Goal: Task Accomplishment & Management: Manage account settings

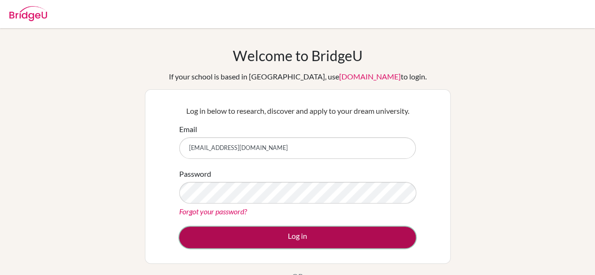
click at [294, 242] on button "Log in" at bounding box center [297, 238] width 237 height 22
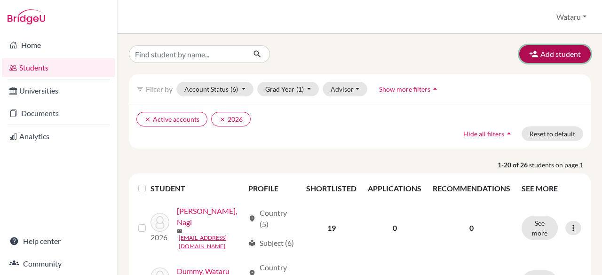
click at [531, 55] on icon "button" at bounding box center [533, 53] width 9 height 9
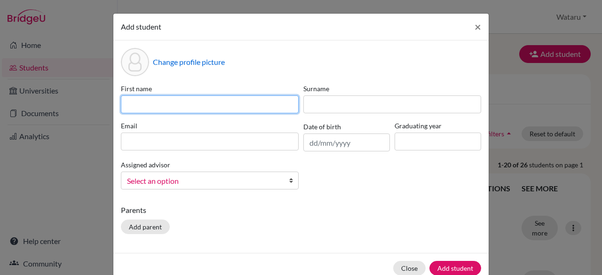
click at [163, 111] on input at bounding box center [210, 104] width 178 height 18
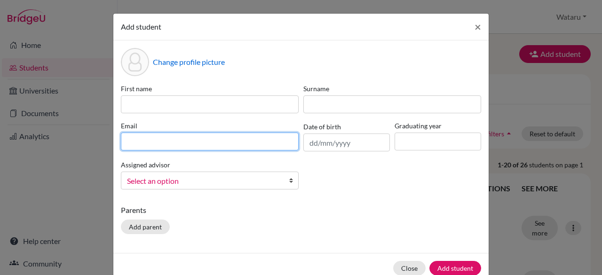
click at [225, 155] on div "First name Surname Email Date of birth Graduating year Assigned advisor Hirano,…" at bounding box center [301, 140] width 365 height 113
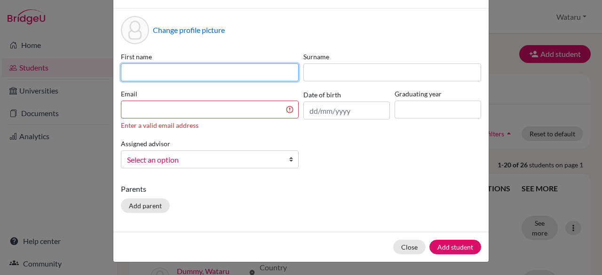
scroll to position [31, 0]
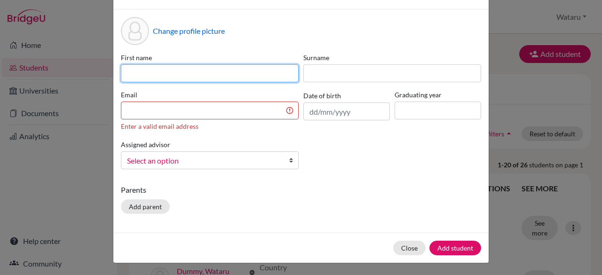
click at [216, 64] on input at bounding box center [210, 73] width 178 height 18
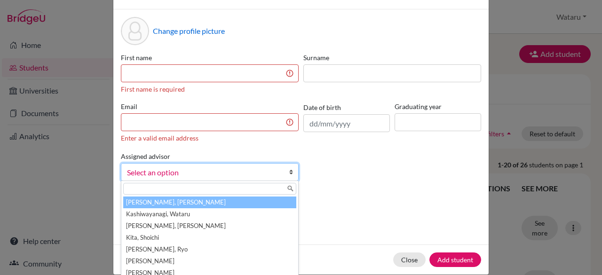
click at [225, 167] on link "Select an option" at bounding box center [210, 172] width 178 height 18
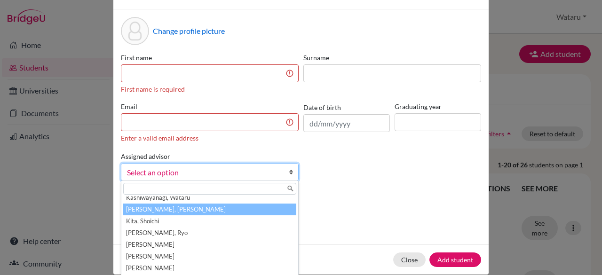
scroll to position [11, 0]
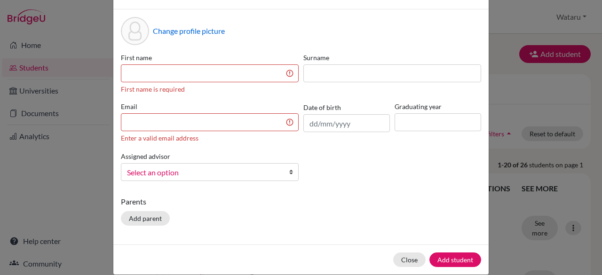
click at [374, 169] on div "First name First name is required Surname Email Enter a valid email address Dat…" at bounding box center [301, 121] width 365 height 136
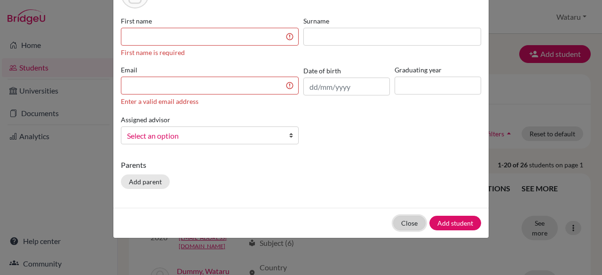
click at [407, 217] on button "Close" at bounding box center [409, 223] width 32 height 15
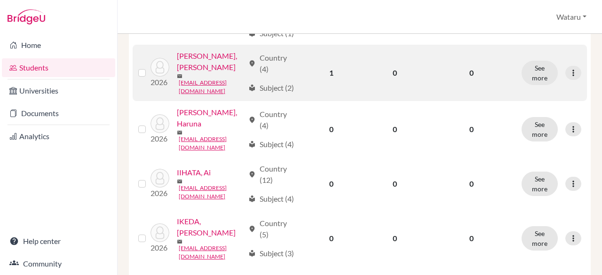
scroll to position [0, 0]
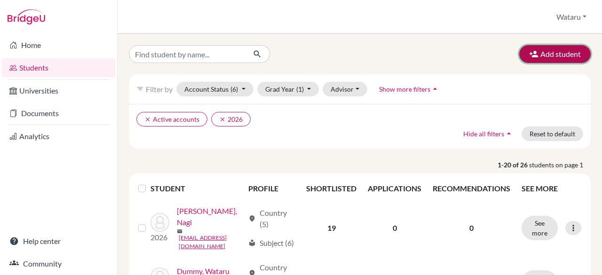
click at [561, 56] on button "Add student" at bounding box center [554, 54] width 71 height 18
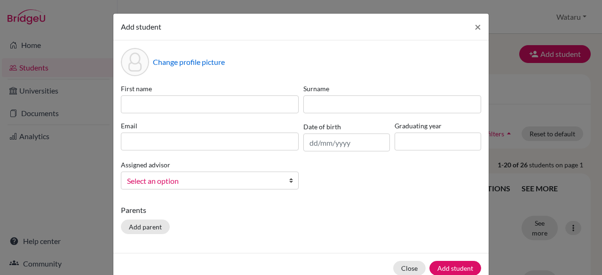
scroll to position [20, 0]
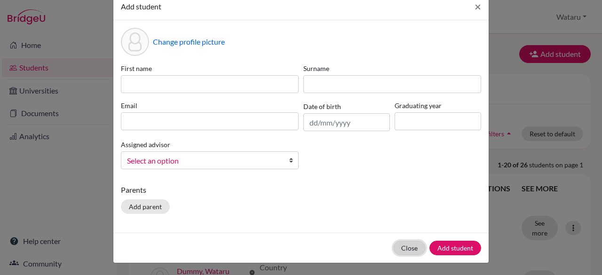
click at [404, 246] on button "Close" at bounding box center [409, 248] width 32 height 15
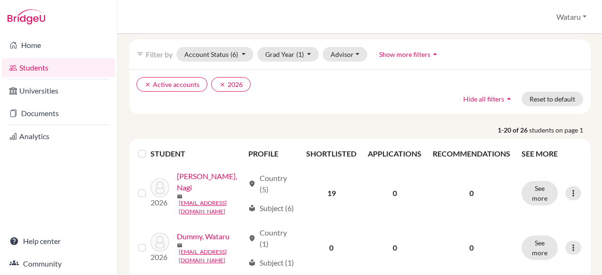
scroll to position [0, 0]
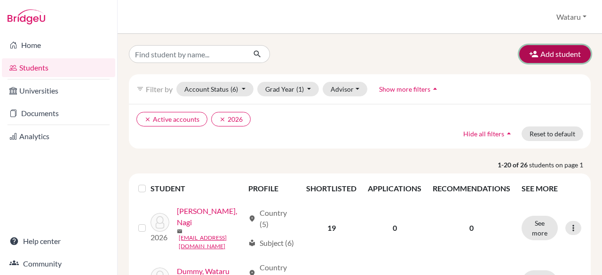
click at [558, 54] on button "Add student" at bounding box center [554, 54] width 71 height 18
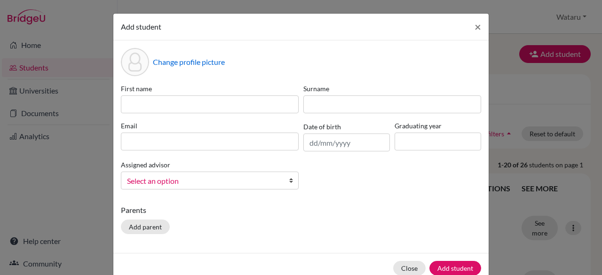
scroll to position [20, 0]
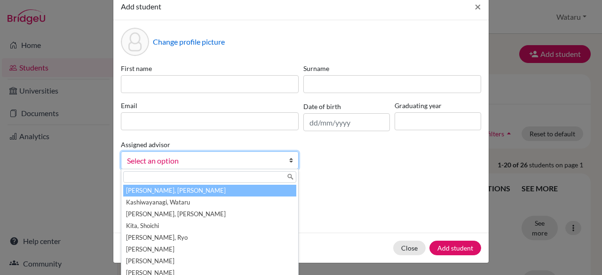
click at [289, 165] on b at bounding box center [293, 160] width 9 height 17
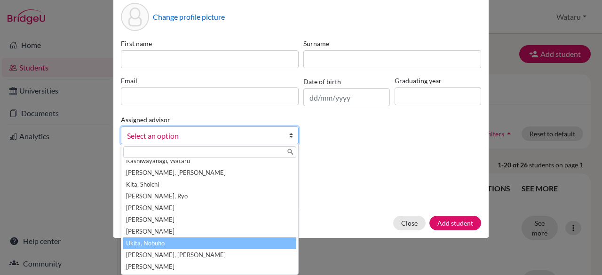
scroll to position [11, 0]
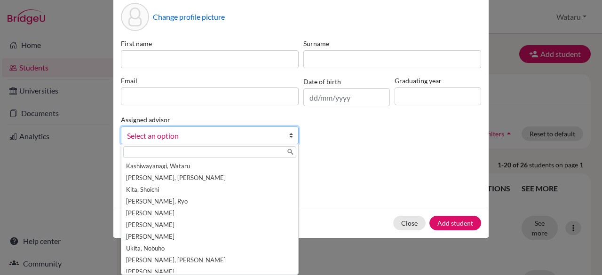
click at [374, 154] on div "Change profile picture First name Surname Email Date of birth Graduating year A…" at bounding box center [300, 101] width 375 height 213
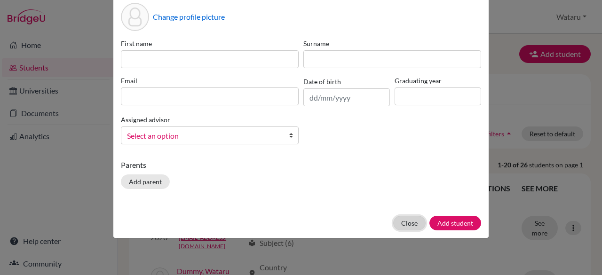
click at [410, 224] on button "Close" at bounding box center [409, 223] width 32 height 15
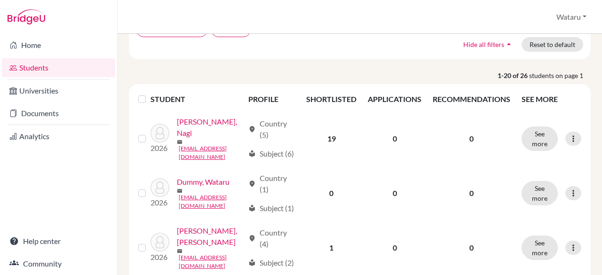
scroll to position [91, 0]
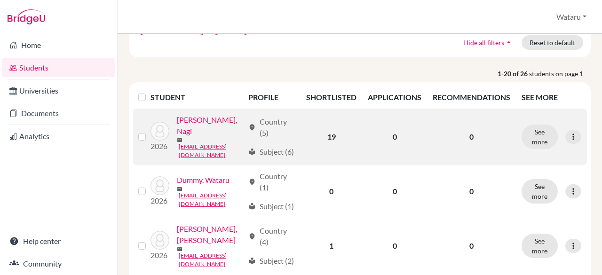
click at [177, 137] on link "ABE, Nagi" at bounding box center [210, 125] width 67 height 23
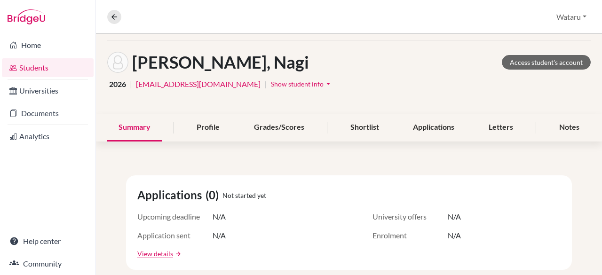
scroll to position [34, 0]
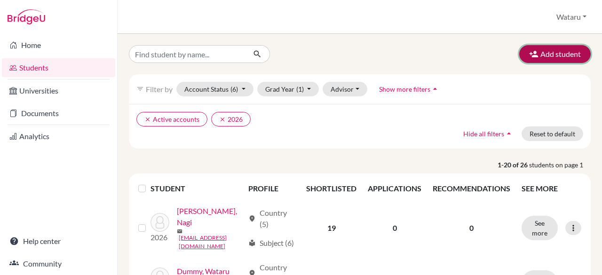
click at [544, 55] on button "Add student" at bounding box center [554, 54] width 71 height 18
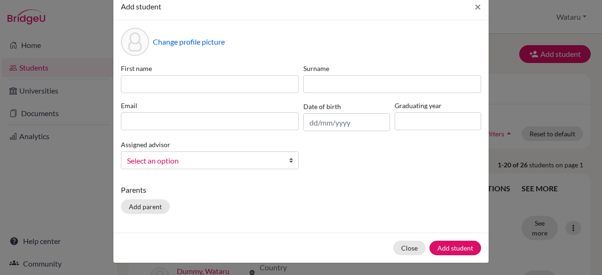
scroll to position [20, 0]
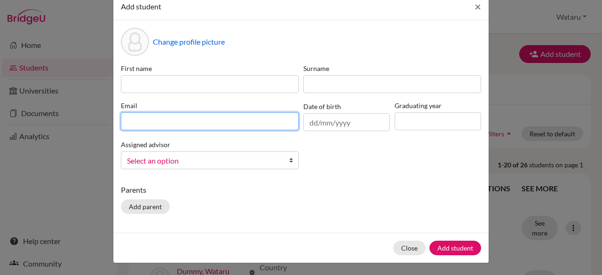
click at [216, 123] on input at bounding box center [210, 121] width 178 height 18
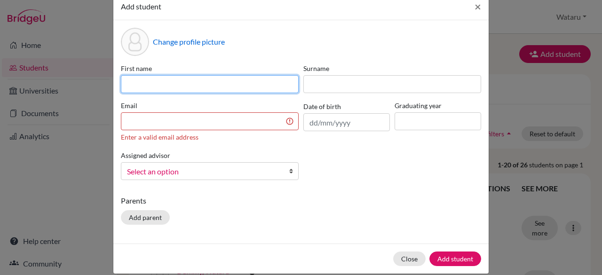
click at [273, 77] on input at bounding box center [210, 84] width 178 height 18
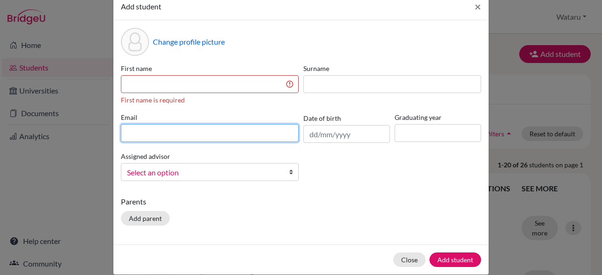
click at [275, 119] on div "Email" at bounding box center [210, 127] width 183 height 31
click at [355, 153] on div "First name First name is required Surname Email Date of birth Graduating year A…" at bounding box center [301, 125] width 365 height 125
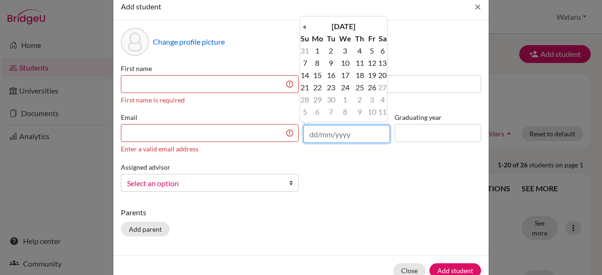
click at [341, 129] on input "text" at bounding box center [346, 134] width 87 height 18
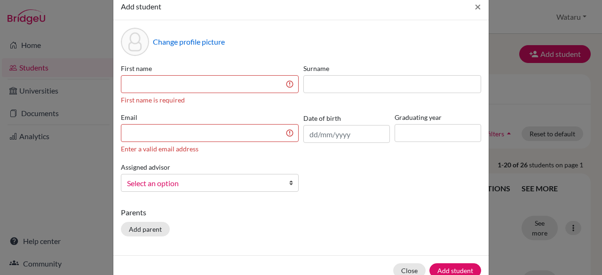
click at [319, 157] on div "First name First name is required Surname Email Enter a valid email address Dat…" at bounding box center [301, 131] width 365 height 136
click at [475, 1] on span "×" at bounding box center [478, 7] width 7 height 14
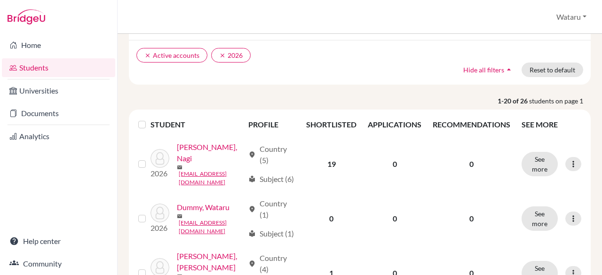
scroll to position [0, 0]
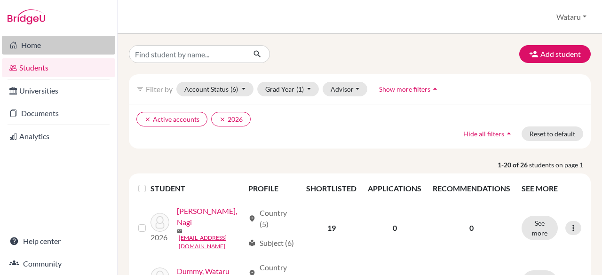
click at [38, 46] on link "Home" at bounding box center [58, 45] width 113 height 19
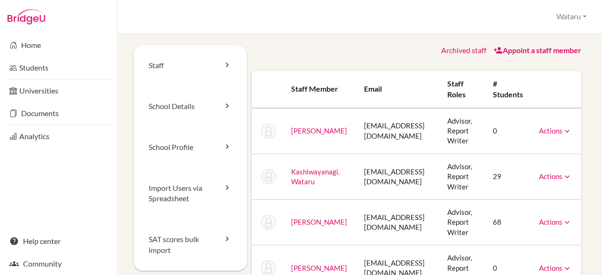
click at [515, 48] on link "Appoint a staff member" at bounding box center [537, 50] width 88 height 9
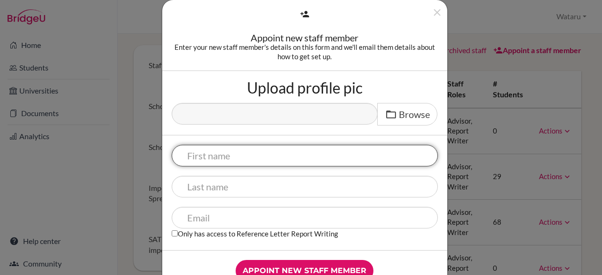
scroll to position [14, 0]
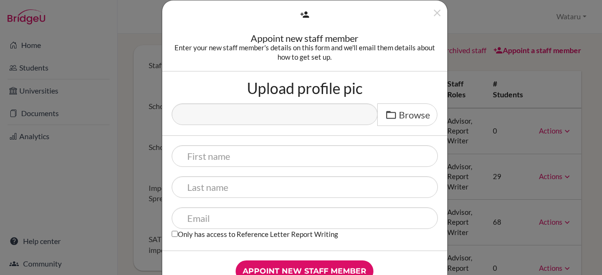
click at [249, 38] on div "Appoint new staff member" at bounding box center [305, 37] width 266 height 9
click at [433, 11] on icon "Close" at bounding box center [437, 13] width 12 height 12
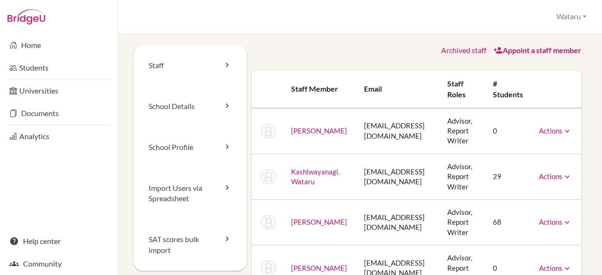
click at [525, 55] on link "Appoint a staff member" at bounding box center [537, 50] width 88 height 9
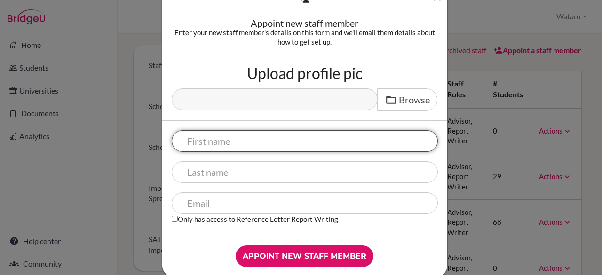
scroll to position [30, 0]
type input "し"
click at [187, 140] on input "shumpei" at bounding box center [305, 141] width 266 height 22
type input "Shumpei"
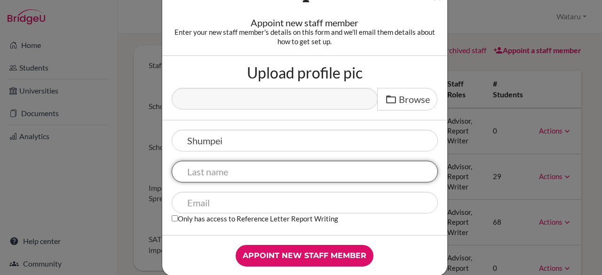
click at [199, 169] on input "text" at bounding box center [305, 172] width 266 height 22
type input "Kobayashi"
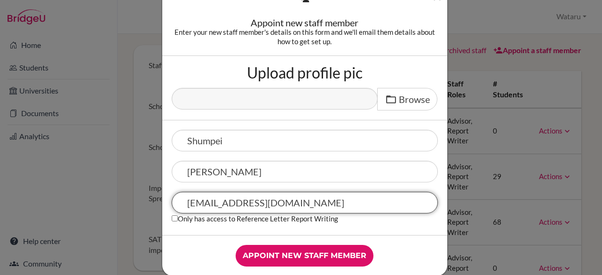
scroll to position [44, 0]
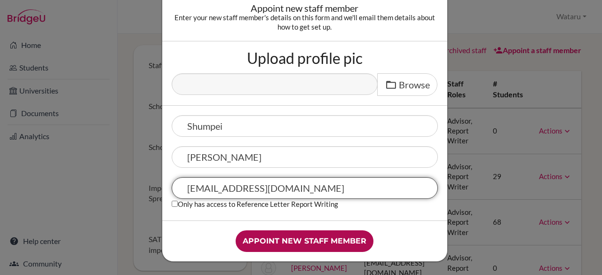
type input "kobayashi-shumpei@pen-kanagawa.ed.jp"
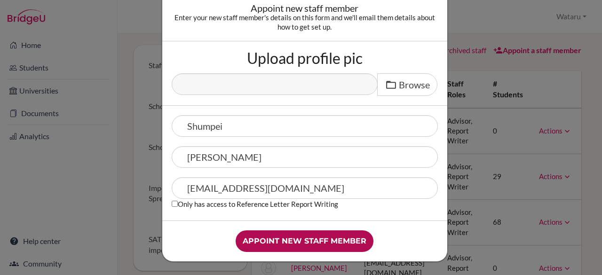
click at [286, 240] on input "Appoint new staff member" at bounding box center [305, 241] width 138 height 22
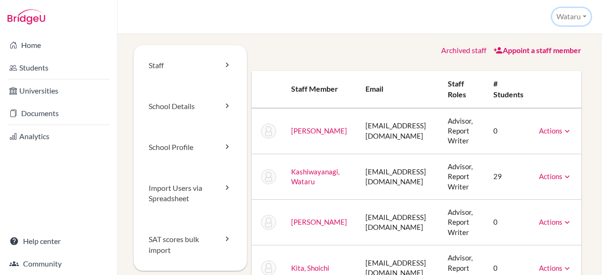
click at [587, 16] on button "Wataru" at bounding box center [571, 16] width 39 height 17
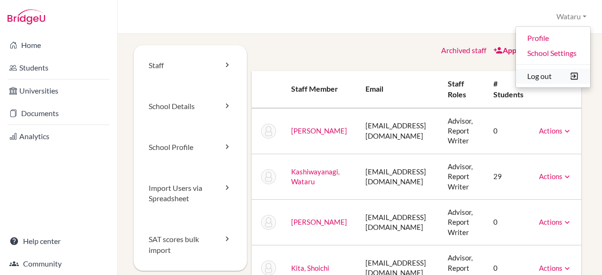
click at [542, 78] on button "Log out" at bounding box center [553, 76] width 74 height 15
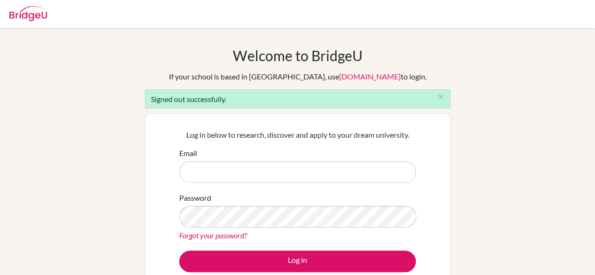
click at [94, 90] on div "Welcome to [GEOGRAPHIC_DATA] If your school is based in [GEOGRAPHIC_DATA], use …" at bounding box center [297, 213] width 595 height 332
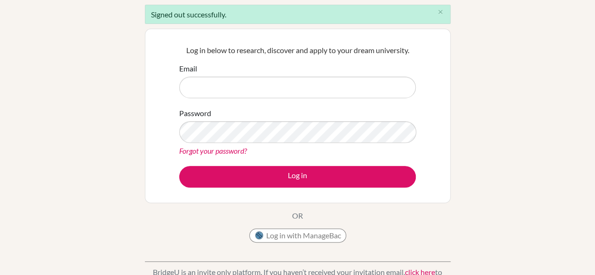
scroll to position [96, 0]
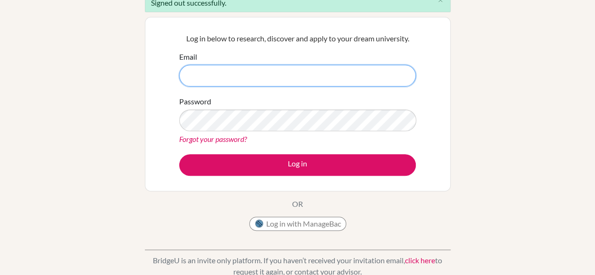
click at [228, 85] on input "Email" at bounding box center [297, 76] width 237 height 22
type input "[EMAIL_ADDRESS][DOMAIN_NAME]"
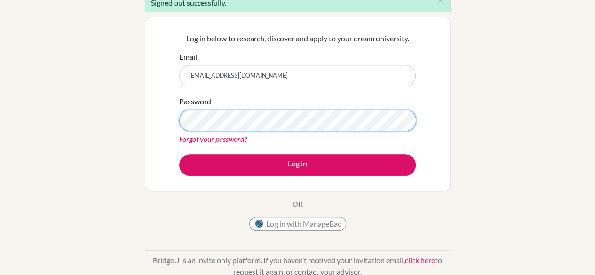
click at [179, 154] on button "Log in" at bounding box center [297, 165] width 237 height 22
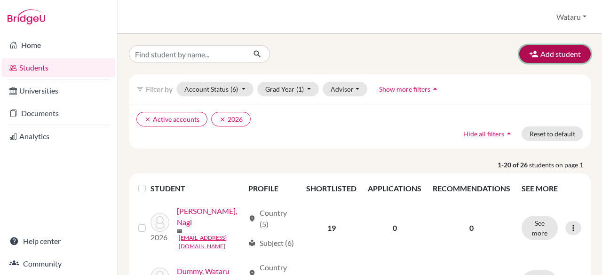
click at [556, 51] on button "Add student" at bounding box center [554, 54] width 71 height 18
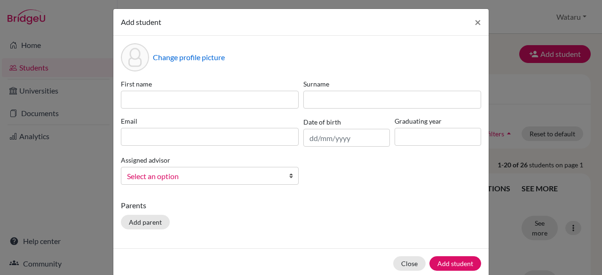
scroll to position [5, 0]
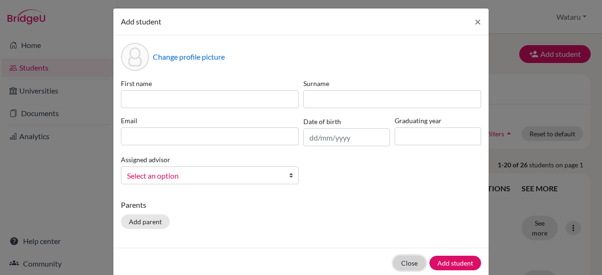
click at [405, 257] on button "Close" at bounding box center [409, 263] width 32 height 15
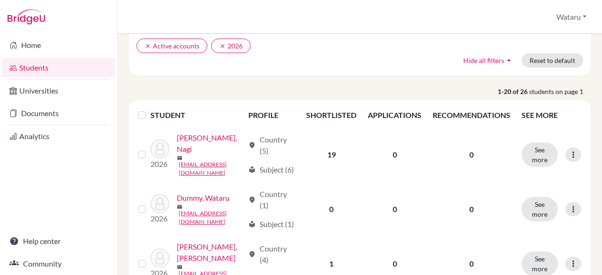
scroll to position [71, 0]
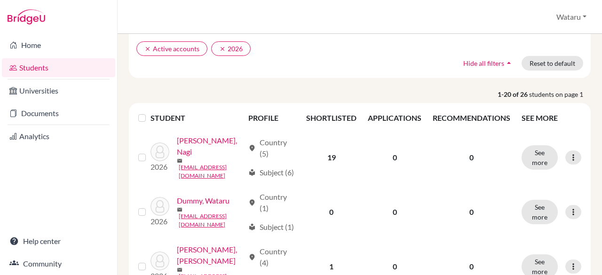
click at [15, 16] on img at bounding box center [27, 16] width 38 height 15
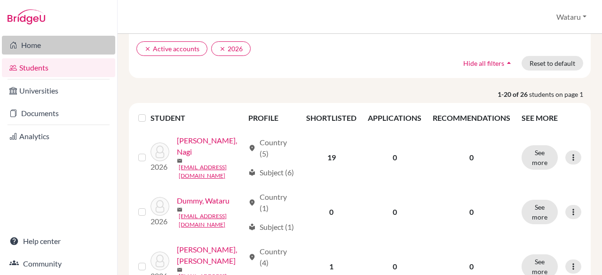
click at [33, 43] on link "Home" at bounding box center [58, 45] width 113 height 19
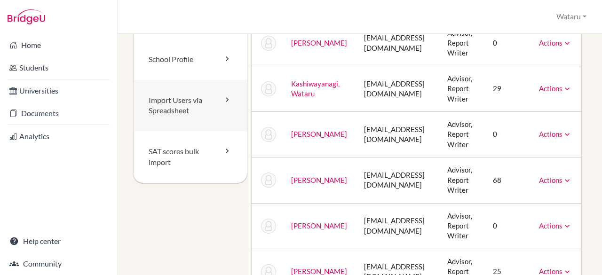
scroll to position [94, 0]
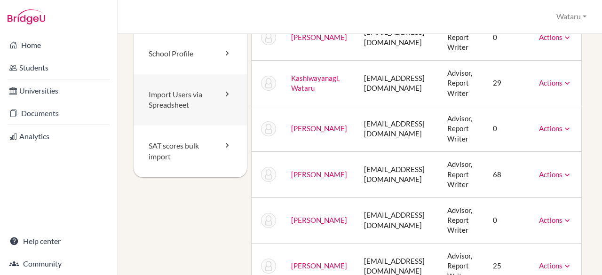
click at [182, 106] on link "Import Users via Spreadsheet" at bounding box center [190, 100] width 113 height 52
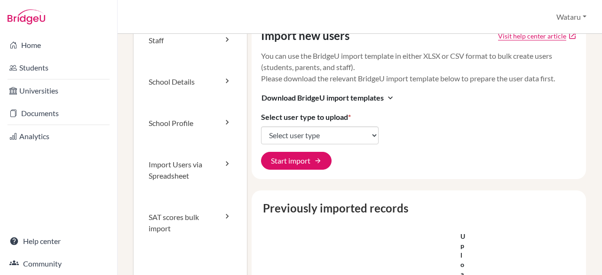
scroll to position [21, 0]
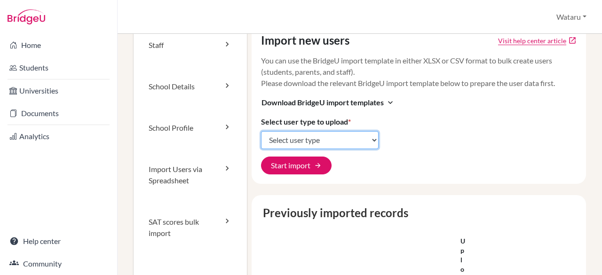
click at [364, 142] on select "Select user type Students Students and parents Parents Advisors Report writers" at bounding box center [320, 140] width 118 height 18
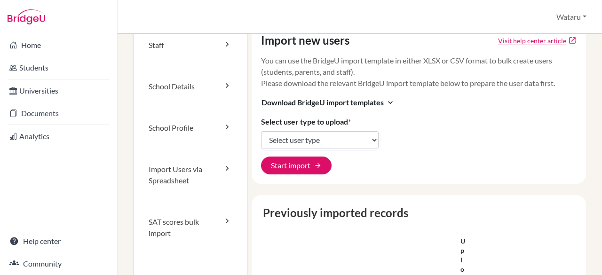
click at [394, 137] on div "Import new users Visit help center article open_in_new You can use the BridgeU …" at bounding box center [419, 103] width 335 height 159
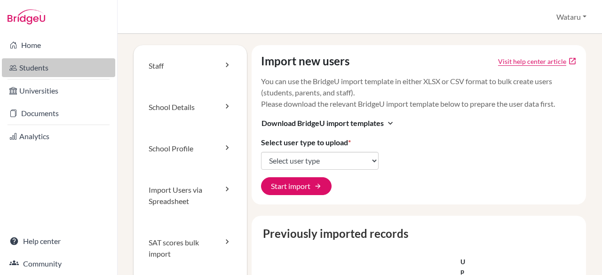
click at [48, 72] on link "Students" at bounding box center [58, 67] width 113 height 19
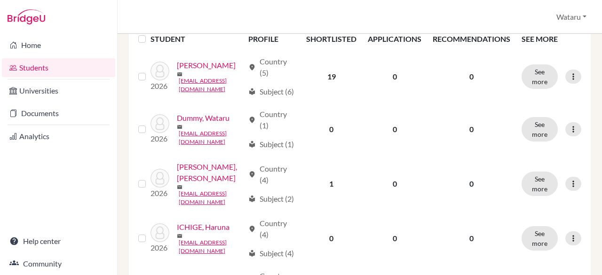
scroll to position [150, 0]
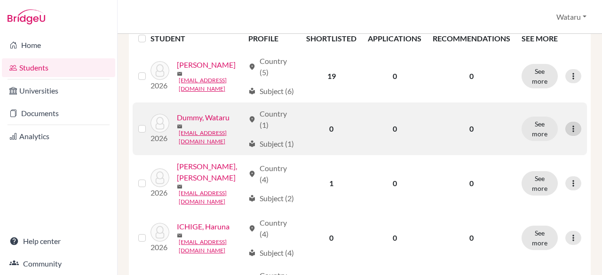
click at [569, 134] on icon at bounding box center [573, 128] width 9 height 9
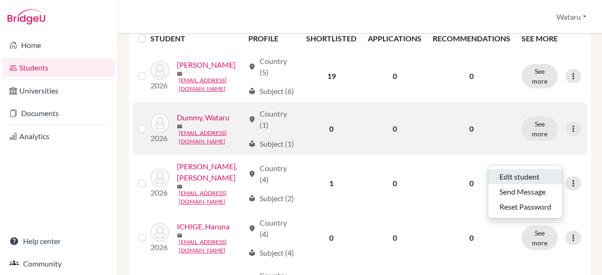
click at [541, 174] on button "Edit student" at bounding box center [525, 176] width 74 height 15
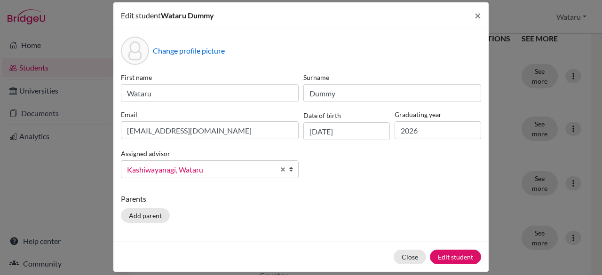
scroll to position [7, 0]
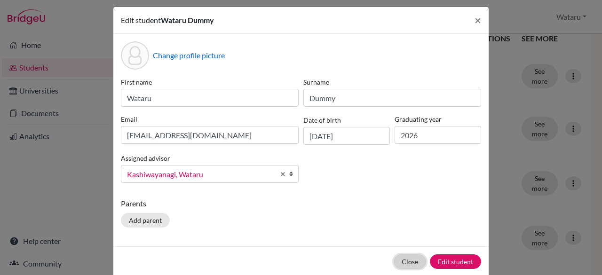
click at [404, 263] on button "Close" at bounding box center [410, 261] width 32 height 15
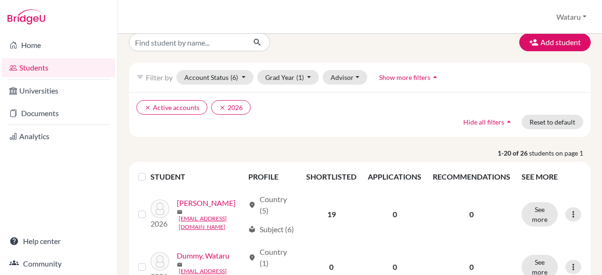
scroll to position [12, 0]
click at [581, 16] on button "Wataru" at bounding box center [571, 17] width 39 height 18
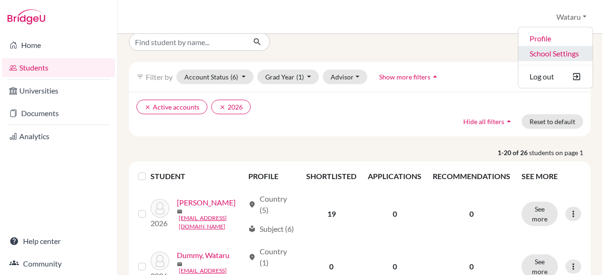
click at [561, 53] on link "School Settings" at bounding box center [555, 53] width 74 height 15
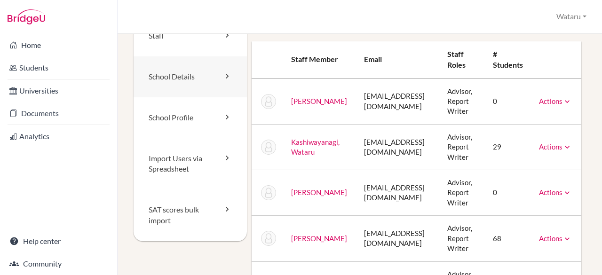
scroll to position [31, 0]
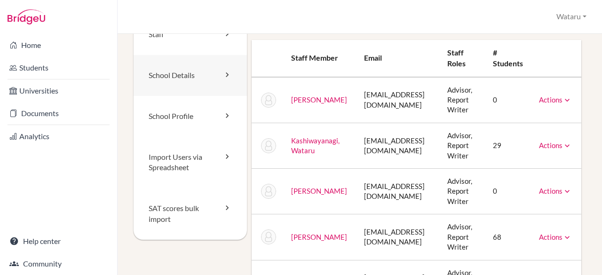
click at [193, 73] on link "School Details" at bounding box center [190, 75] width 113 height 41
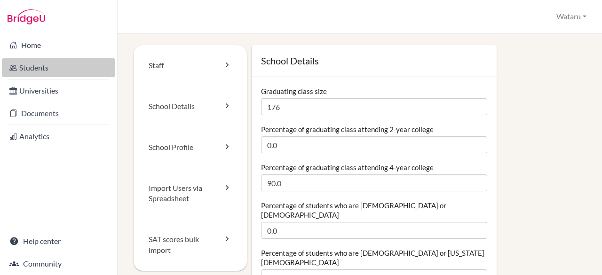
click at [60, 74] on link "Students" at bounding box center [58, 67] width 113 height 19
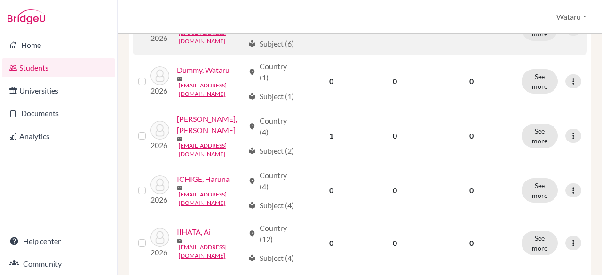
scroll to position [198, 0]
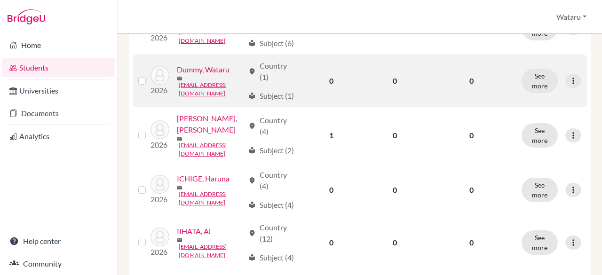
click at [150, 75] on label at bounding box center [150, 75] width 0 height 0
click at [0, 0] on input "checkbox" at bounding box center [0, 0] width 0 height 0
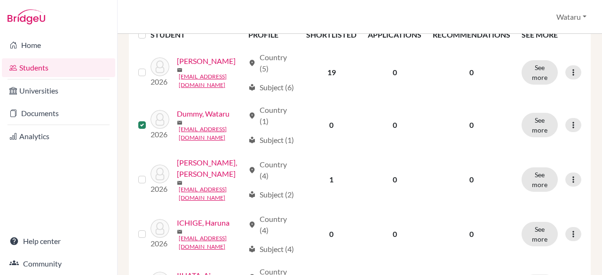
scroll to position [211, 0]
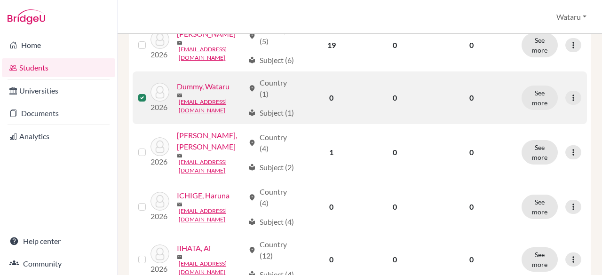
click at [138, 124] on td at bounding box center [142, 97] width 18 height 53
click at [202, 92] on link "Dummy, Wataru" at bounding box center [203, 86] width 53 height 11
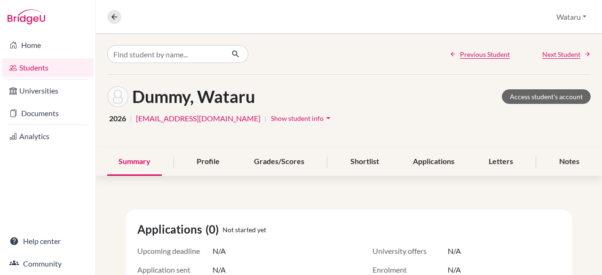
click at [329, 119] on icon "arrow_drop_down" at bounding box center [328, 117] width 9 height 9
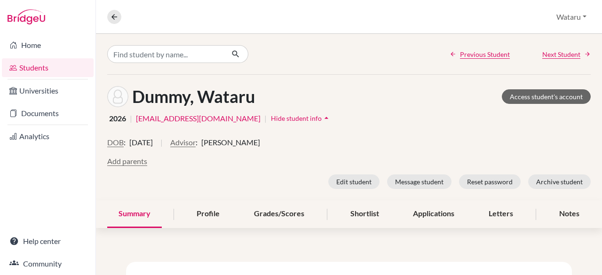
click at [329, 119] on icon "arrow_drop_up" at bounding box center [326, 117] width 9 height 9
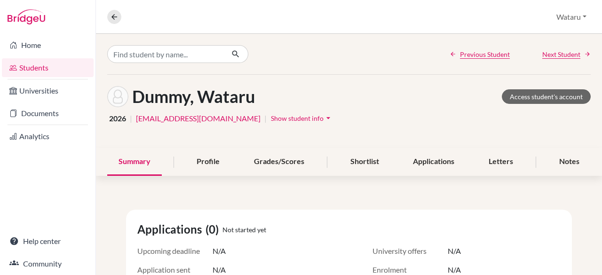
click at [333, 119] on icon "arrow_drop_down" at bounding box center [328, 117] width 9 height 9
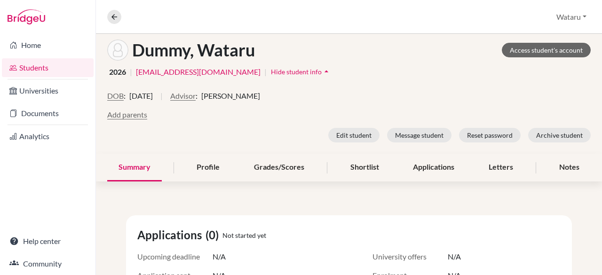
scroll to position [33, 0]
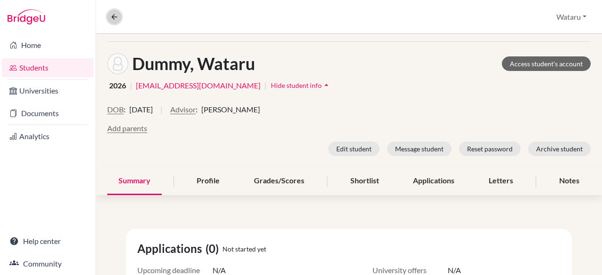
click at [110, 13] on icon at bounding box center [114, 17] width 8 height 8
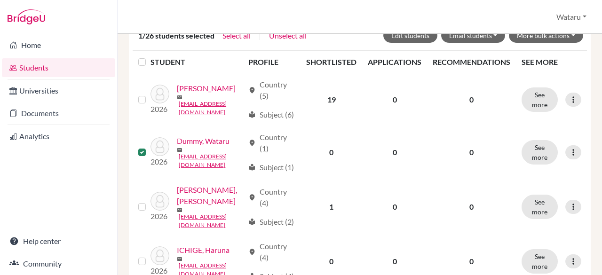
scroll to position [157, 0]
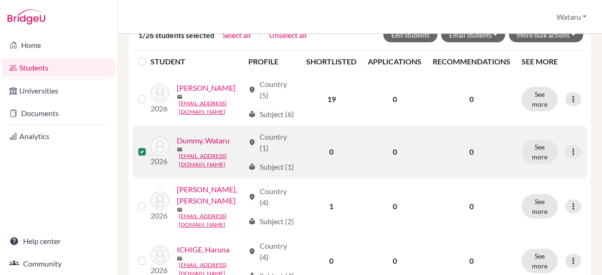
click at [150, 146] on label at bounding box center [150, 146] width 0 height 0
click at [0, 0] on input "checkbox" at bounding box center [0, 0] width 0 height 0
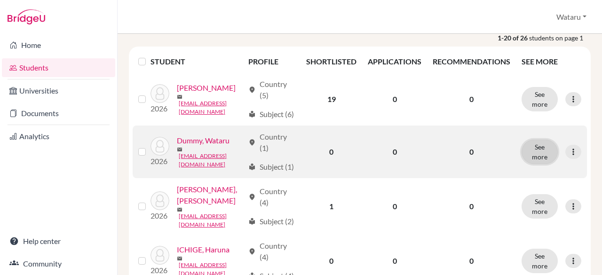
click at [541, 164] on button "See more" at bounding box center [540, 152] width 36 height 24
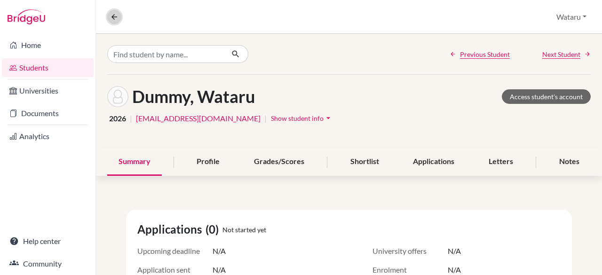
click at [110, 17] on icon at bounding box center [114, 17] width 8 height 8
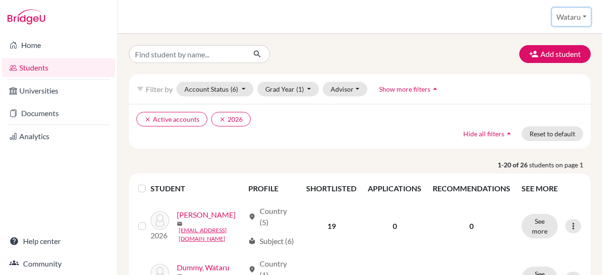
click at [582, 20] on button "Wataru" at bounding box center [571, 17] width 39 height 18
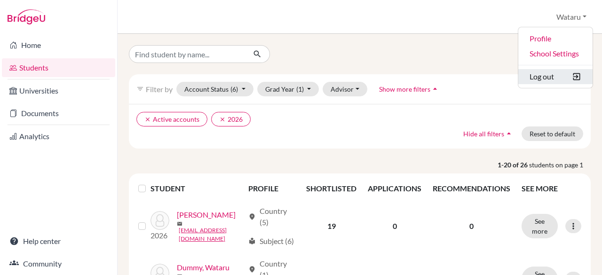
click at [545, 82] on button "Log out" at bounding box center [555, 76] width 74 height 15
